Goal: Complete application form

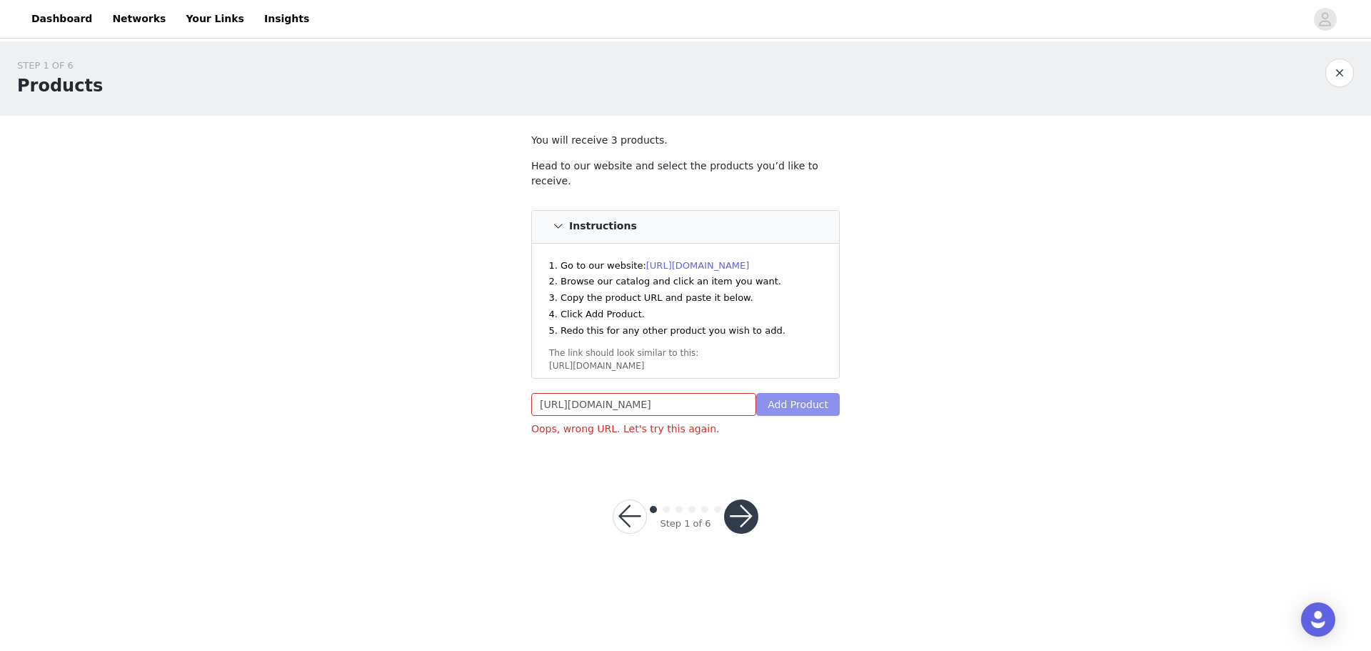
click at [798, 400] on button "Add Product" at bounding box center [798, 404] width 84 height 23
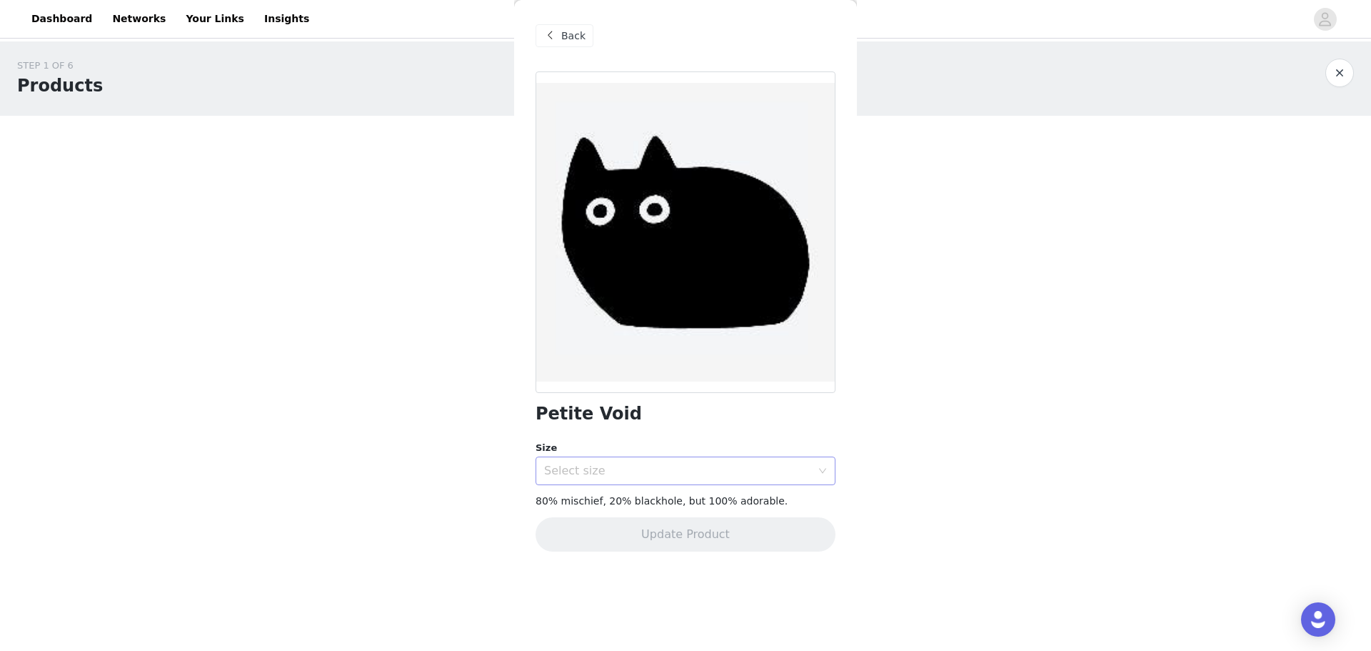
click at [720, 482] on div "Select size" at bounding box center [680, 470] width 273 height 27
click at [614, 506] on li "1 x 1 in" at bounding box center [686, 502] width 300 height 23
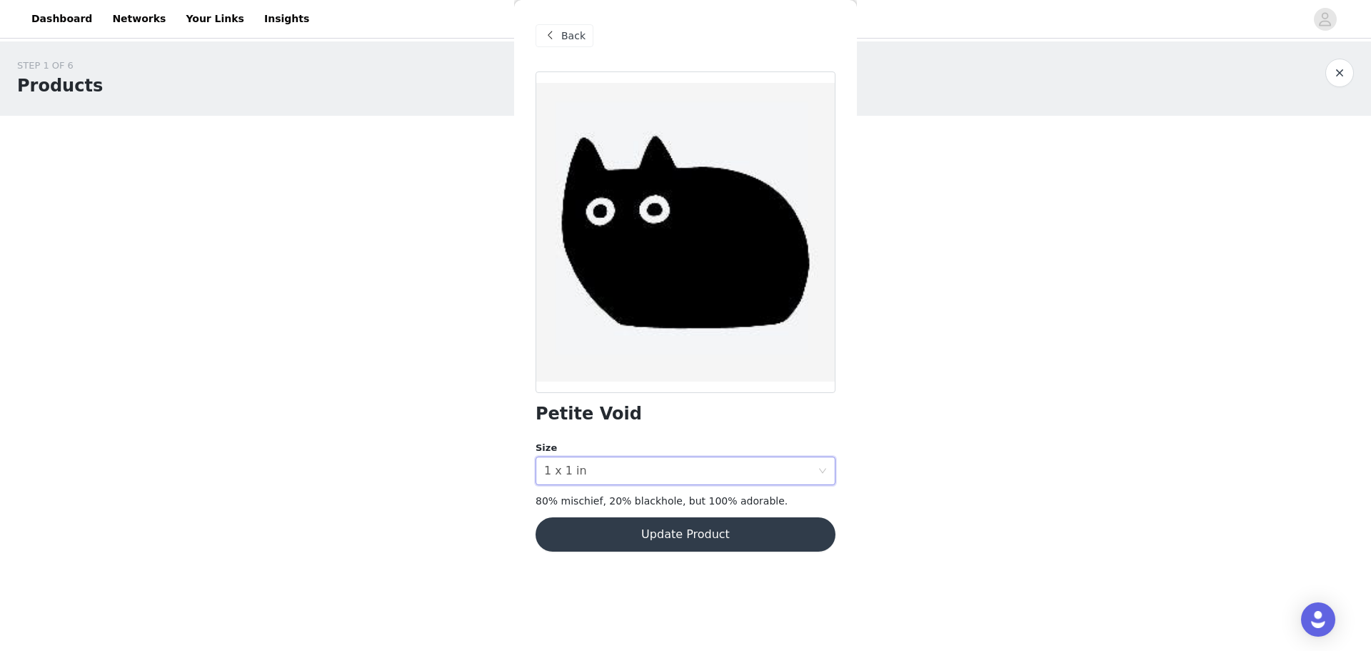
click at [649, 533] on button "Update Product" at bounding box center [686, 534] width 300 height 34
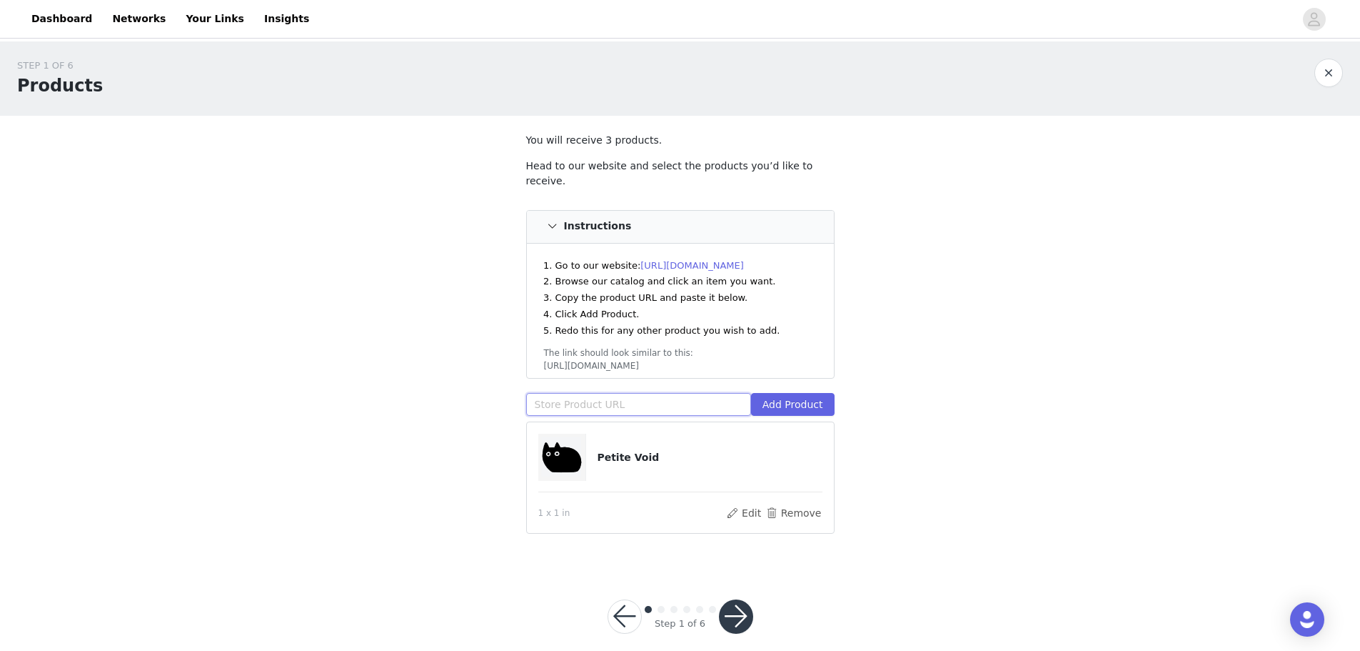
click at [684, 393] on input "text" at bounding box center [638, 404] width 225 height 23
paste input "[URL][DOMAIN_NAME]"
type input "[URL][DOMAIN_NAME]"
click at [809, 393] on button "Add Product" at bounding box center [793, 404] width 84 height 23
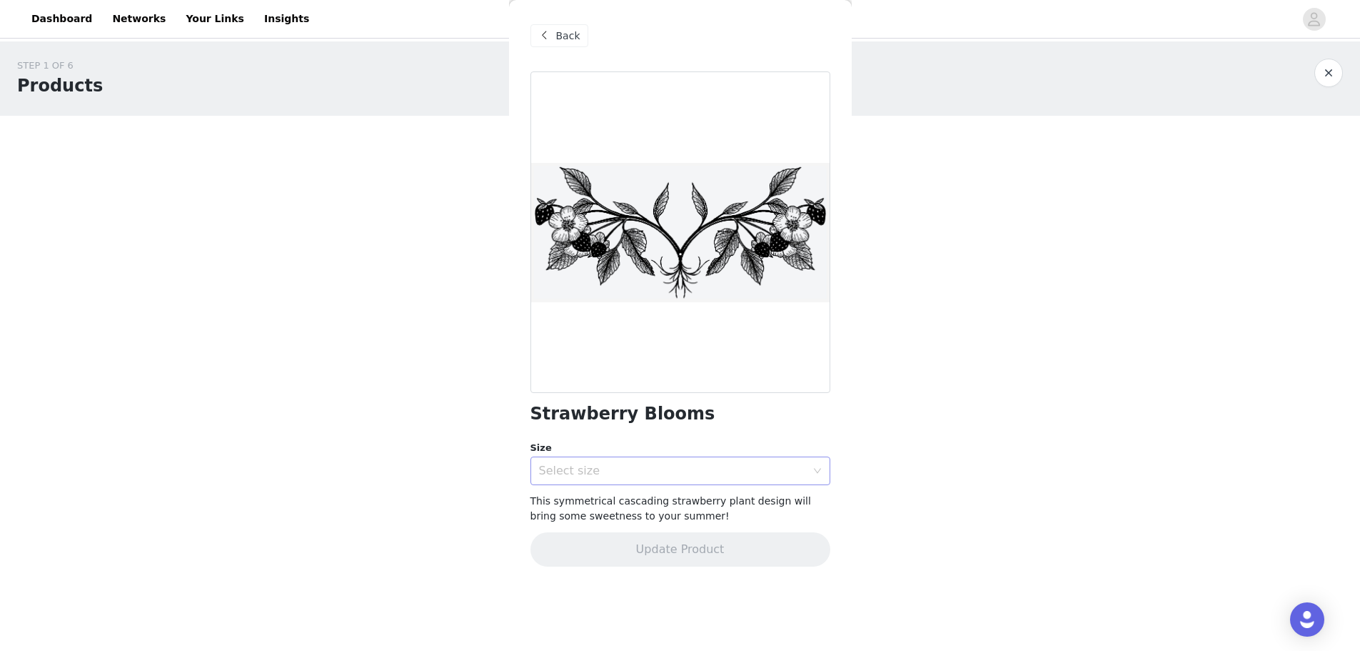
click at [720, 476] on div "Select size" at bounding box center [672, 470] width 267 height 14
click at [601, 494] on li "6 x 3 in" at bounding box center [681, 502] width 300 height 23
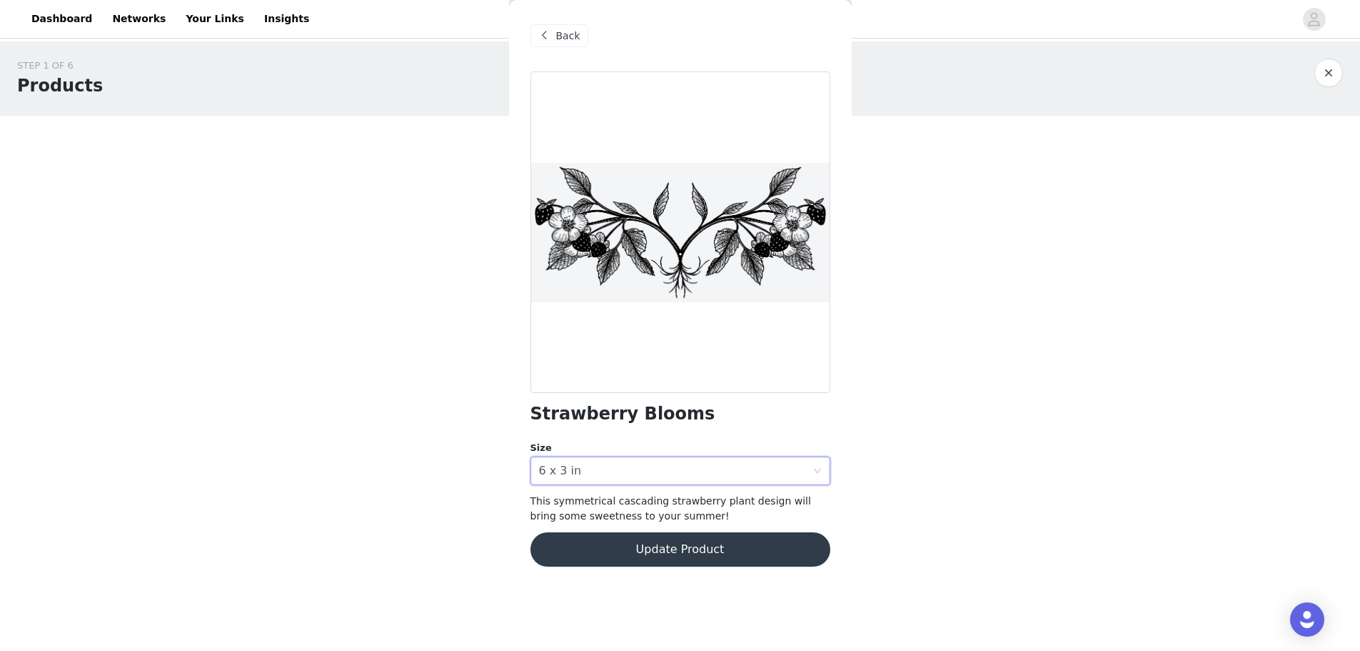
click at [620, 545] on button "Update Product" at bounding box center [681, 549] width 300 height 34
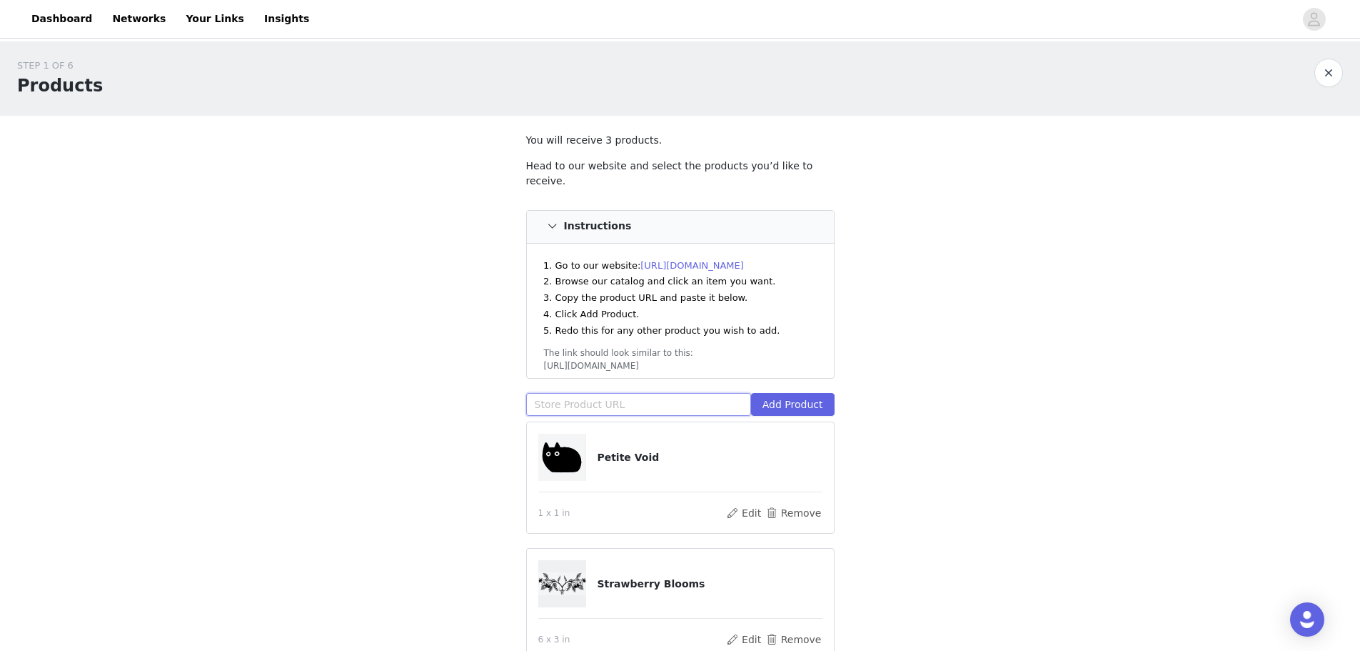
click at [653, 396] on input "text" at bounding box center [638, 404] width 225 height 23
paste input "[URL][DOMAIN_NAME]"
type input "[URL][DOMAIN_NAME]"
click at [786, 393] on button "Add Product" at bounding box center [793, 404] width 84 height 23
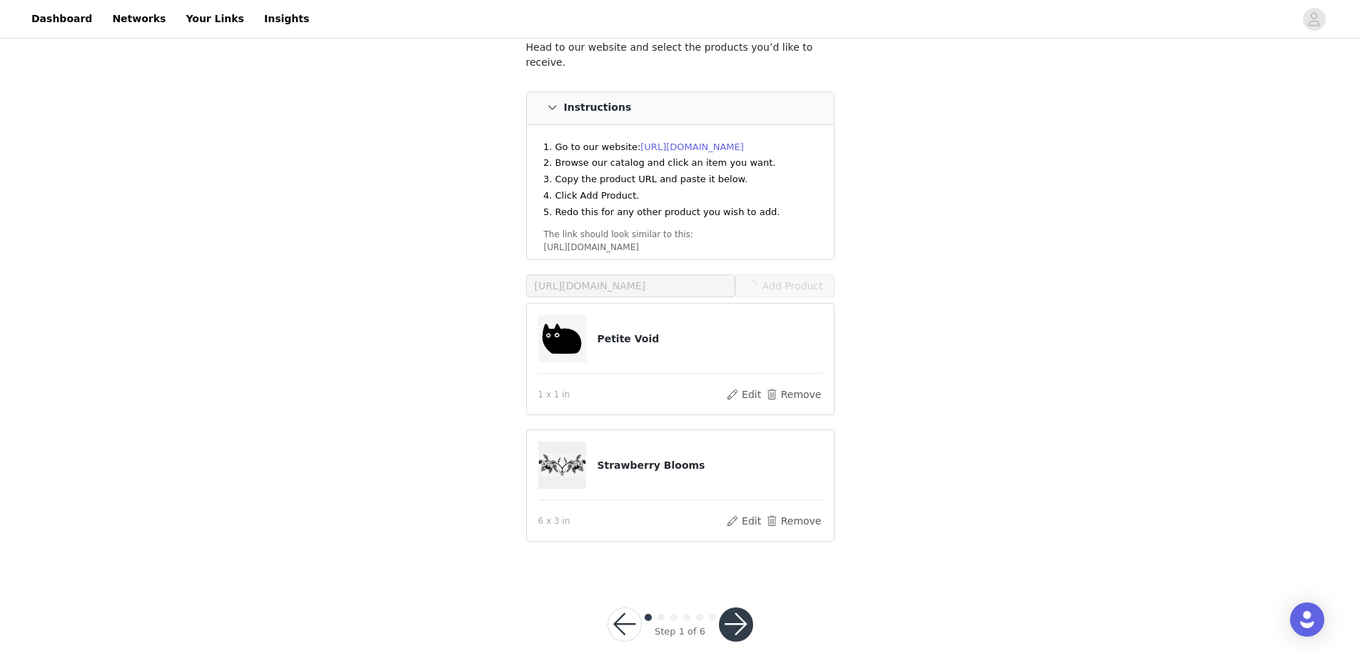
scroll to position [129, 0]
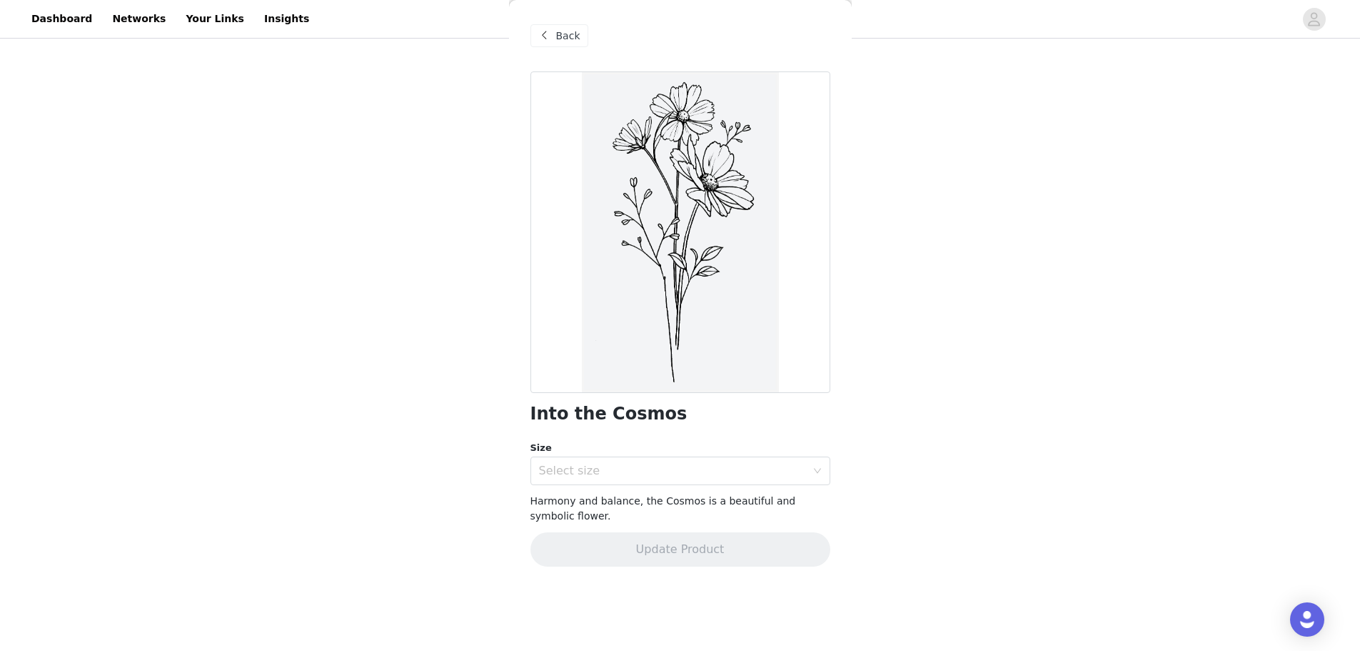
click at [1352, 128] on div "STEP 1 OF 6 Products You will receive 3 products. Head to our website and selec…" at bounding box center [680, 238] width 1360 height 650
click at [608, 458] on div "Select size" at bounding box center [675, 470] width 273 height 27
click at [588, 508] on li "5.5 x 9 in" at bounding box center [681, 502] width 300 height 23
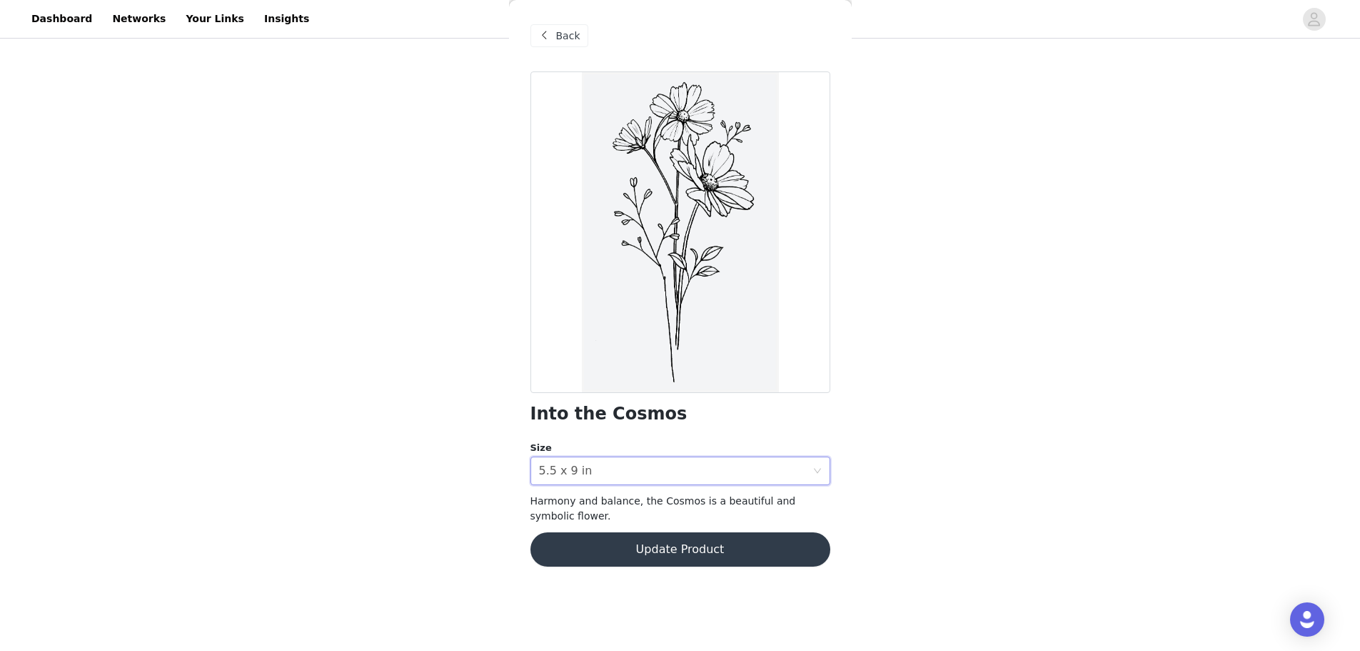
click at [659, 553] on button "Update Product" at bounding box center [681, 549] width 300 height 34
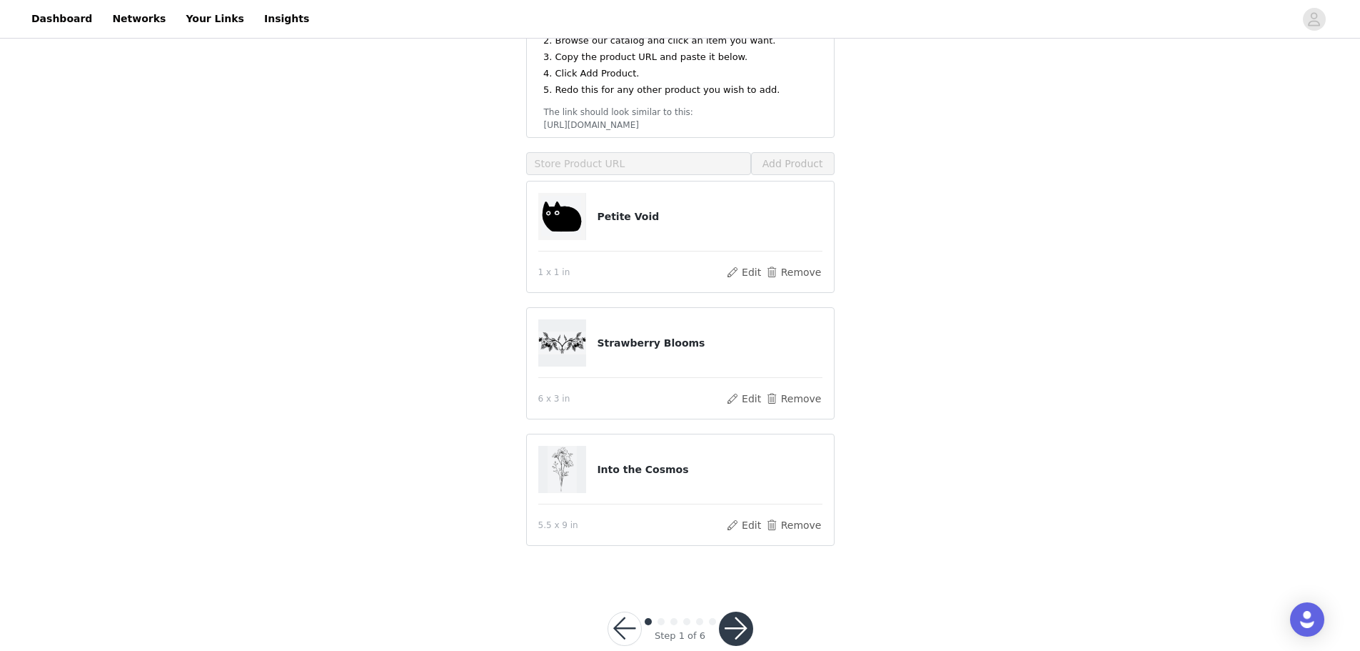
scroll to position [255, 0]
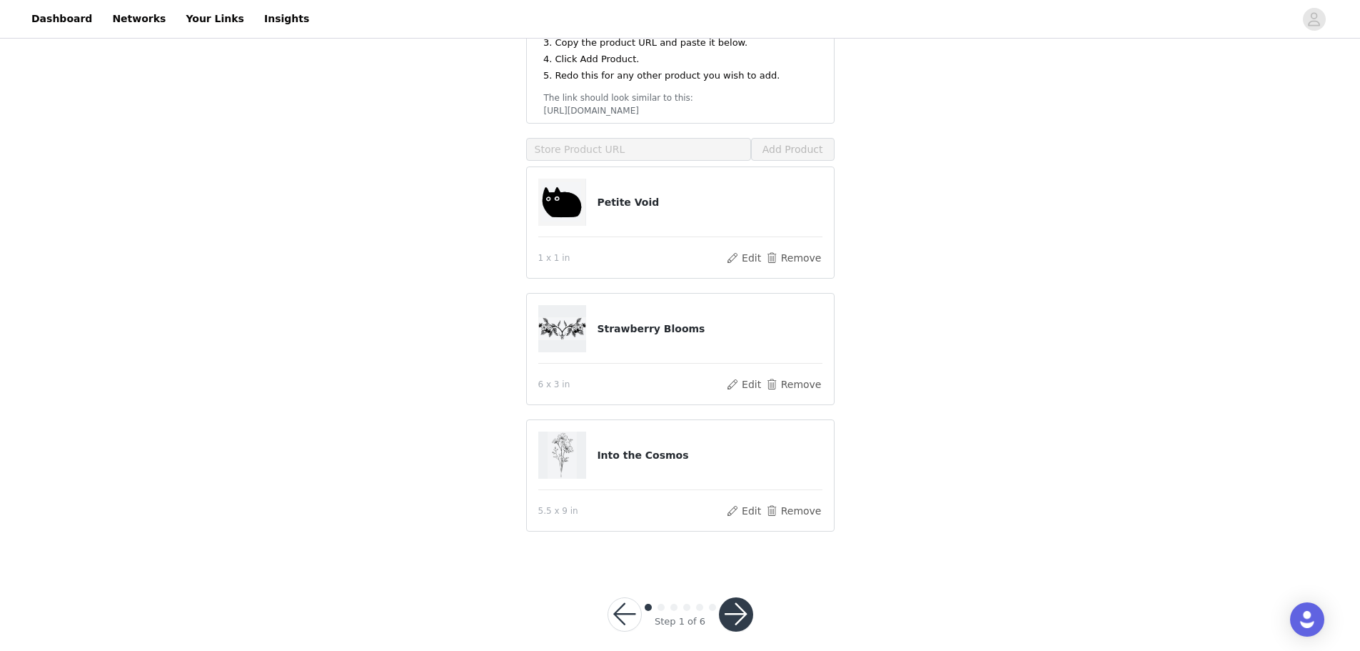
click at [743, 601] on button "button" at bounding box center [736, 614] width 34 height 34
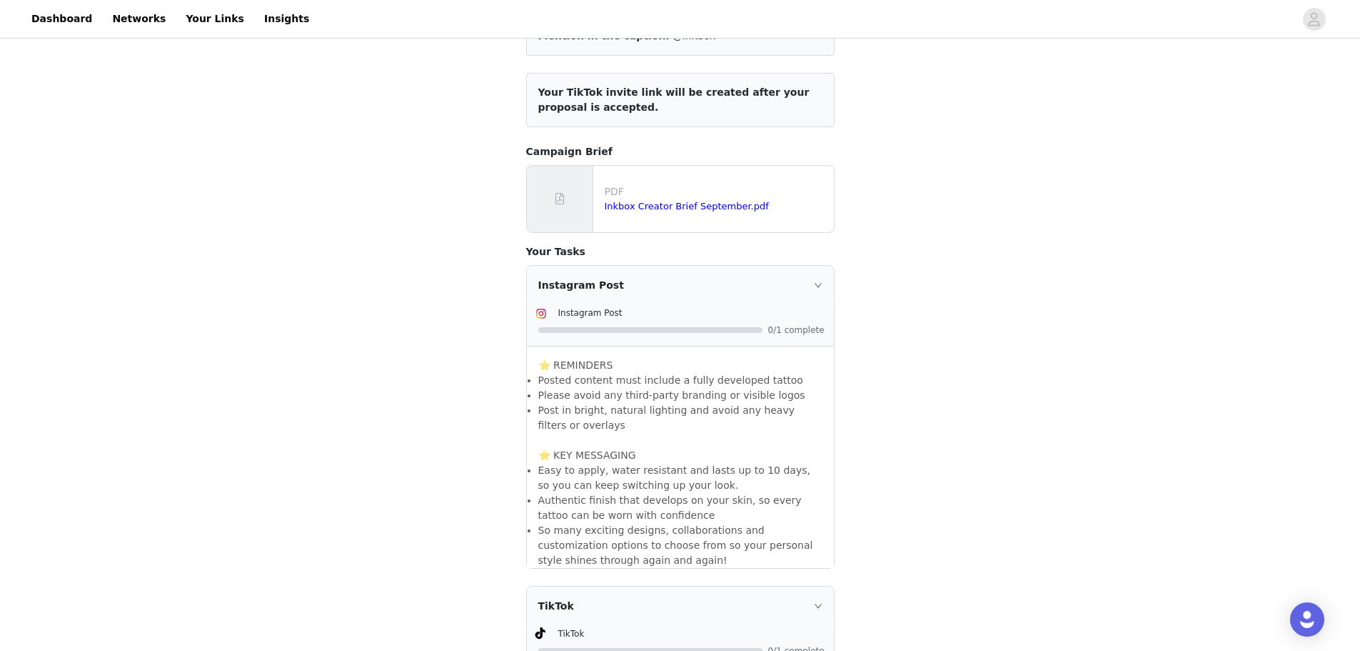
scroll to position [321, 0]
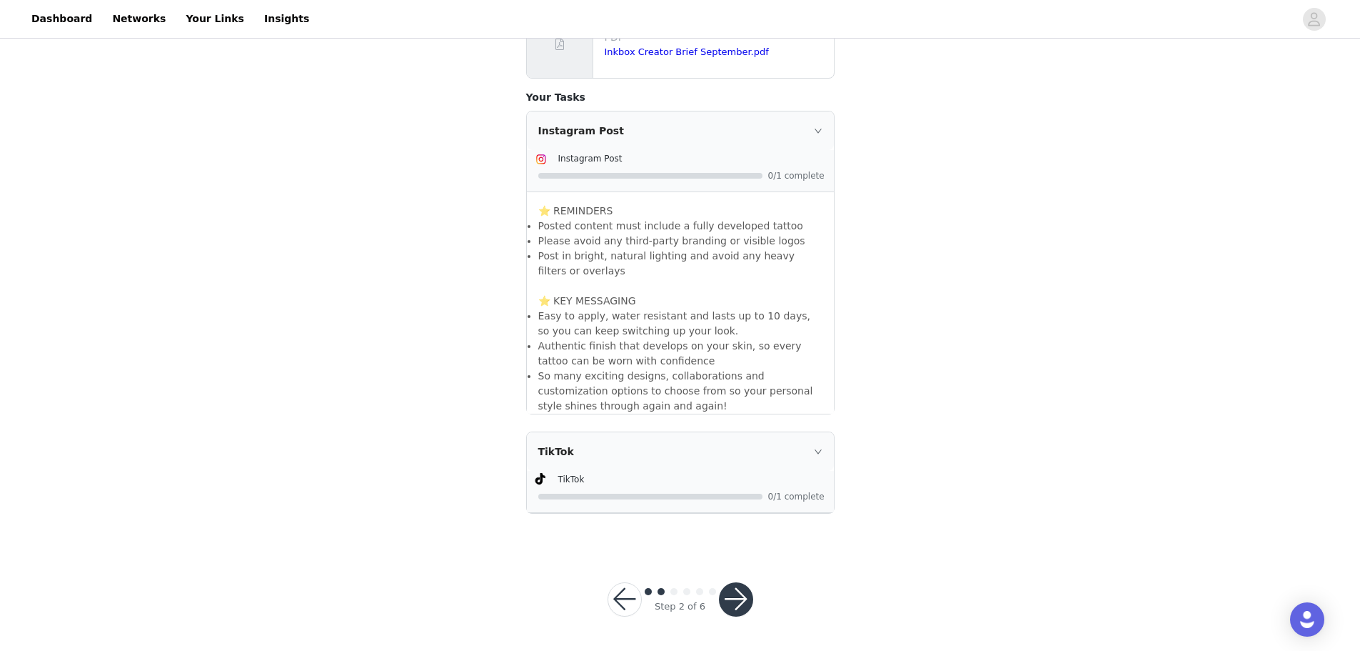
click at [727, 611] on button "button" at bounding box center [736, 599] width 34 height 34
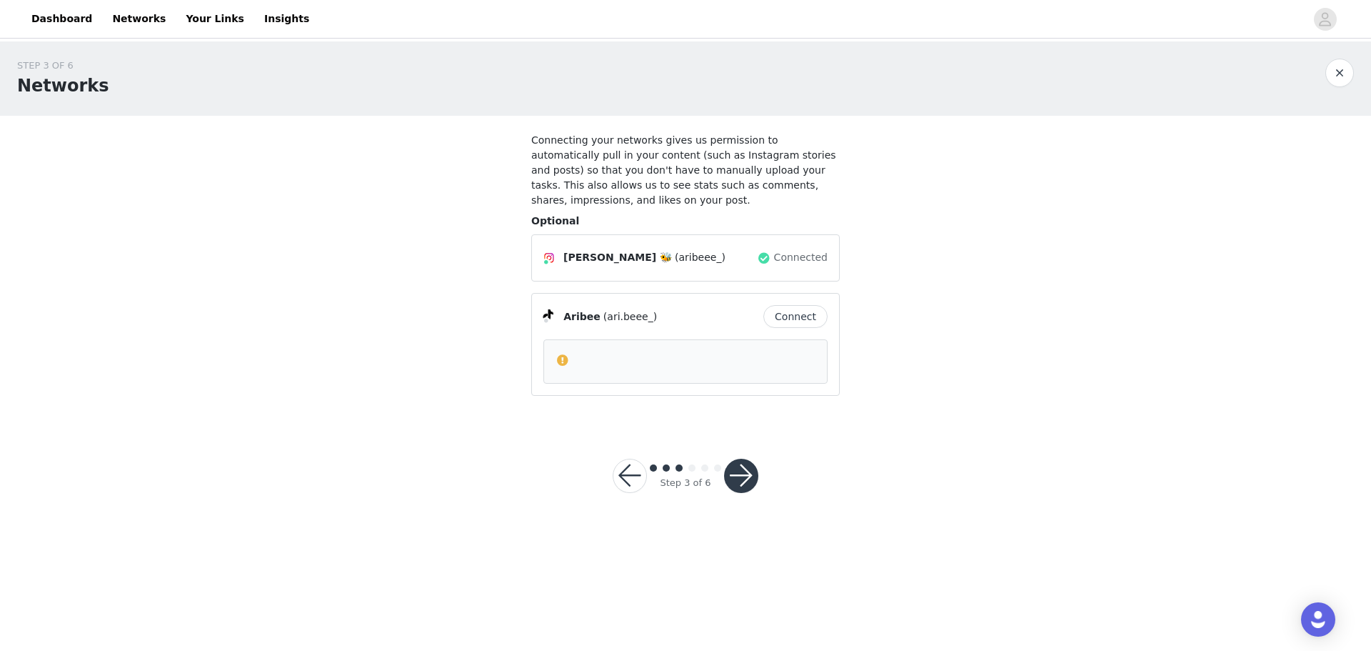
click at [749, 465] on button "button" at bounding box center [741, 475] width 34 height 34
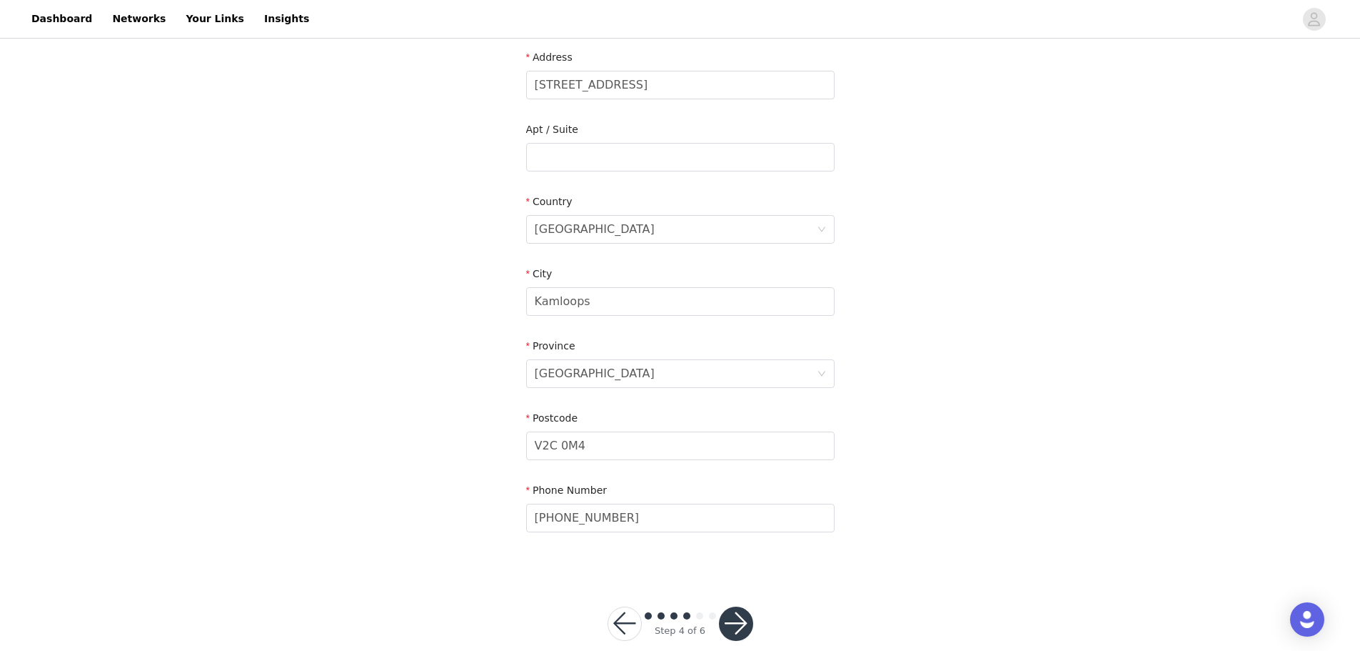
scroll to position [323, 0]
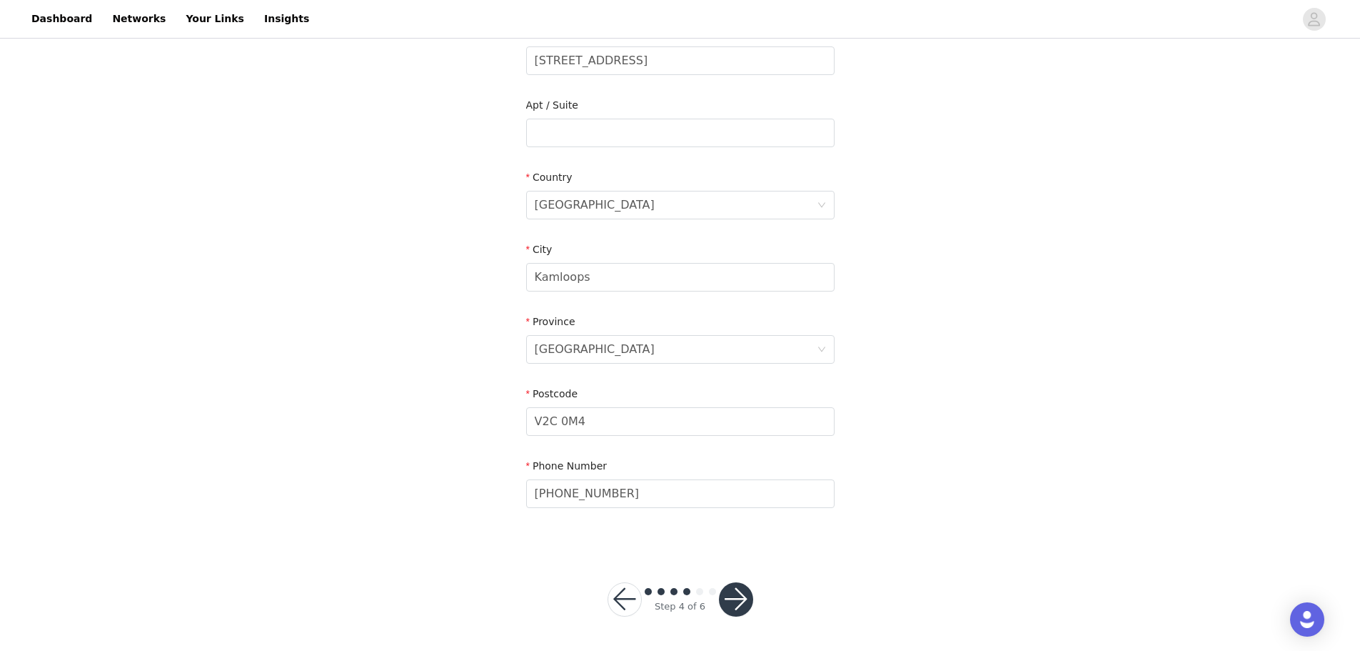
click at [729, 606] on button "button" at bounding box center [736, 599] width 34 height 34
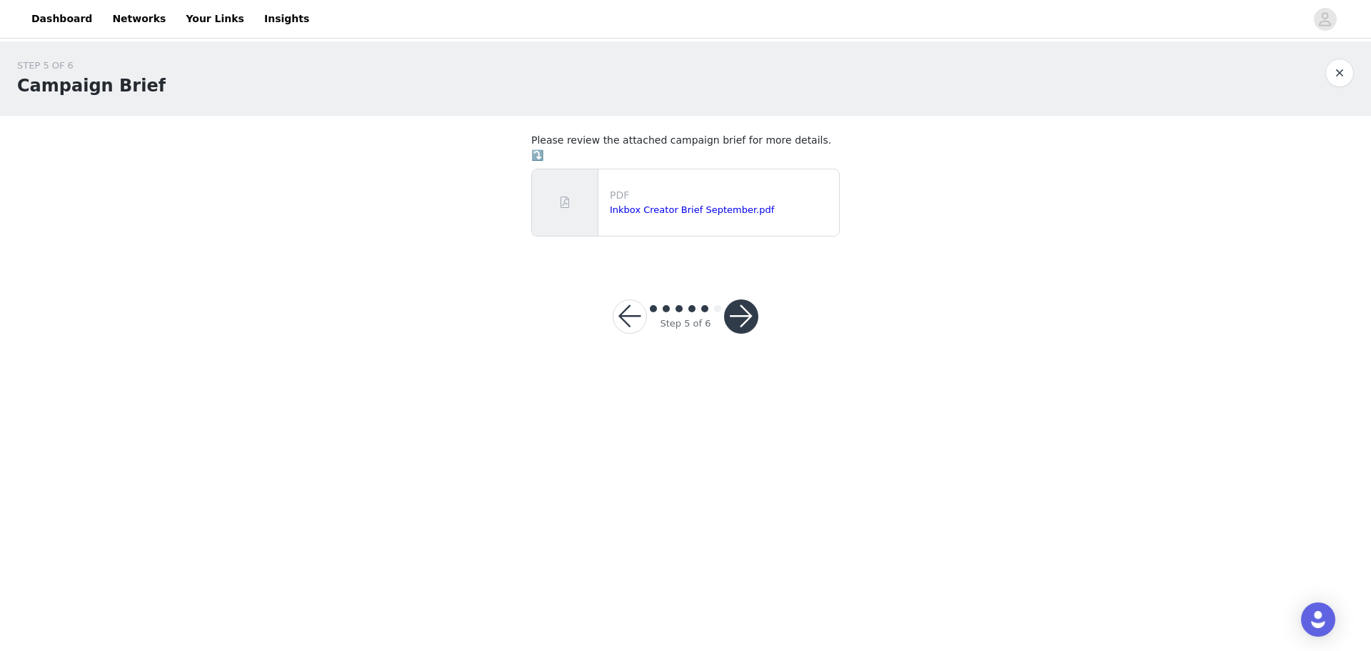
click at [747, 299] on button "button" at bounding box center [741, 316] width 34 height 34
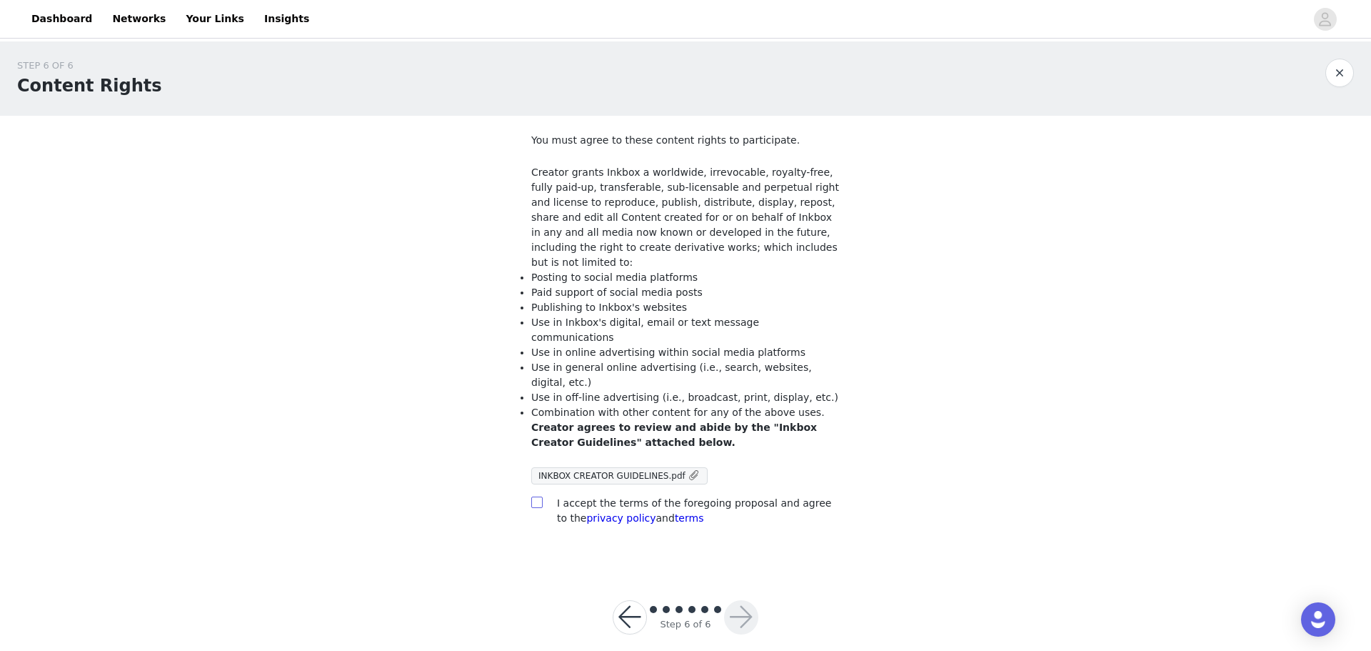
click at [536, 496] on label at bounding box center [536, 503] width 11 height 15
click at [536, 496] on input "checkbox" at bounding box center [536, 501] width 10 height 10
checkbox input "true"
click at [755, 600] on button "button" at bounding box center [741, 617] width 34 height 34
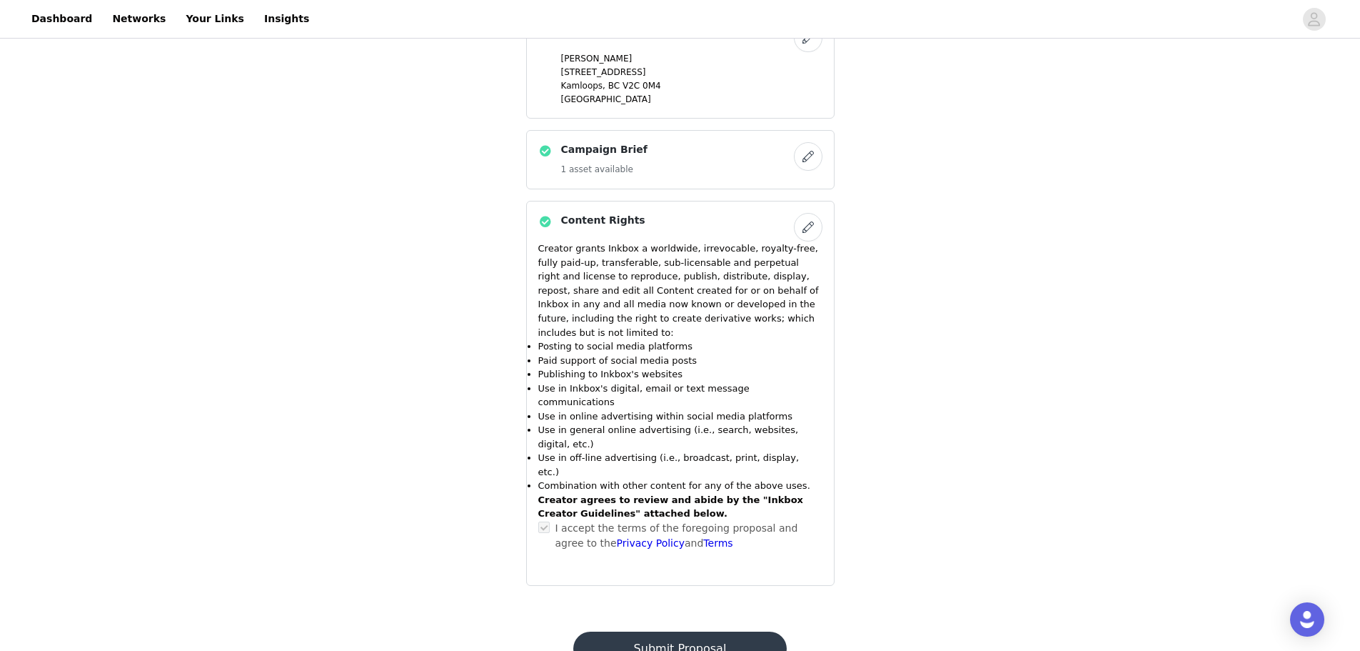
click at [695, 631] on button "Submit Proposal" at bounding box center [680, 648] width 214 height 34
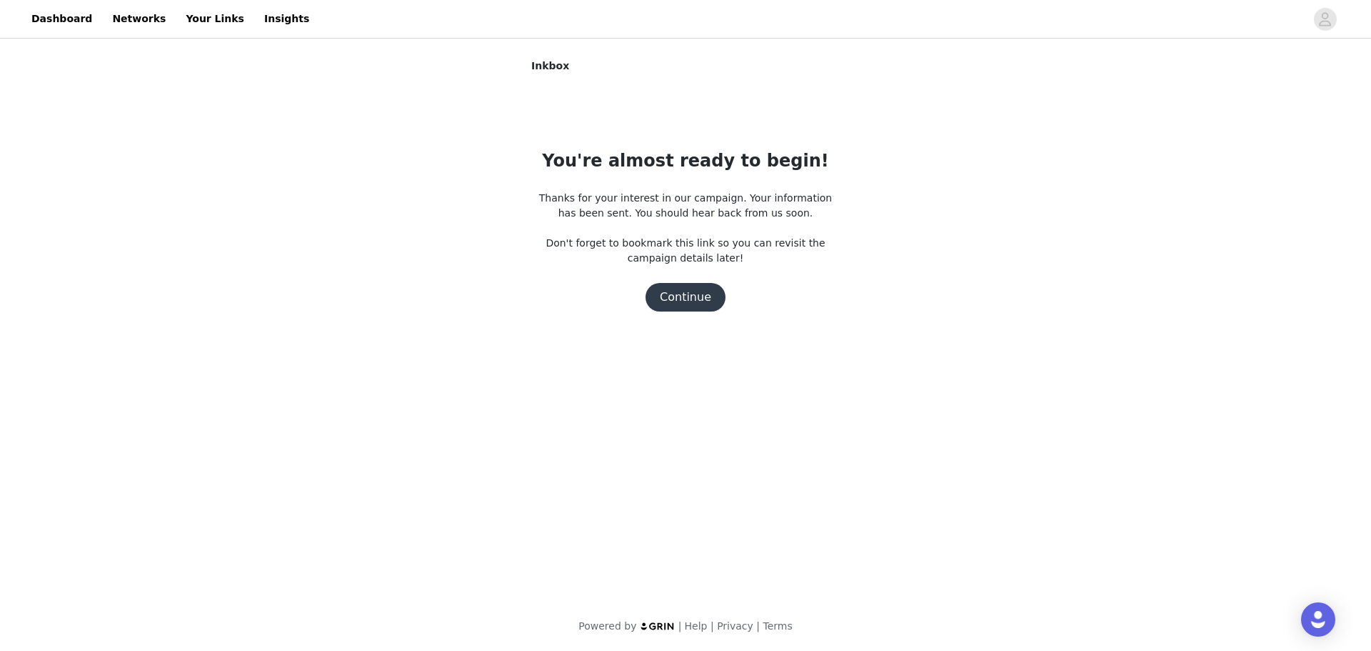
click at [686, 302] on button "Continue" at bounding box center [686, 297] width 80 height 29
